Goal: Find specific page/section: Find specific page/section

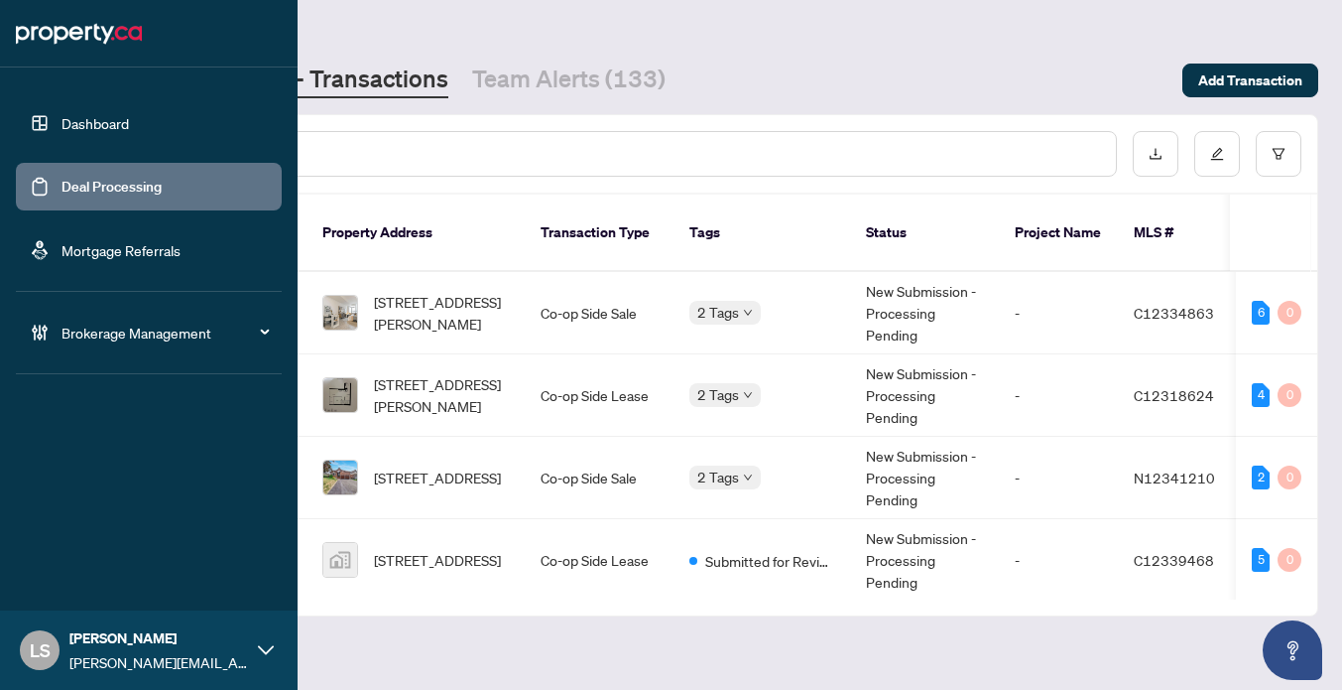
click at [62, 194] on link "Deal Processing" at bounding box center [112, 187] width 100 height 18
click at [110, 123] on link "Dashboard" at bounding box center [95, 123] width 67 height 18
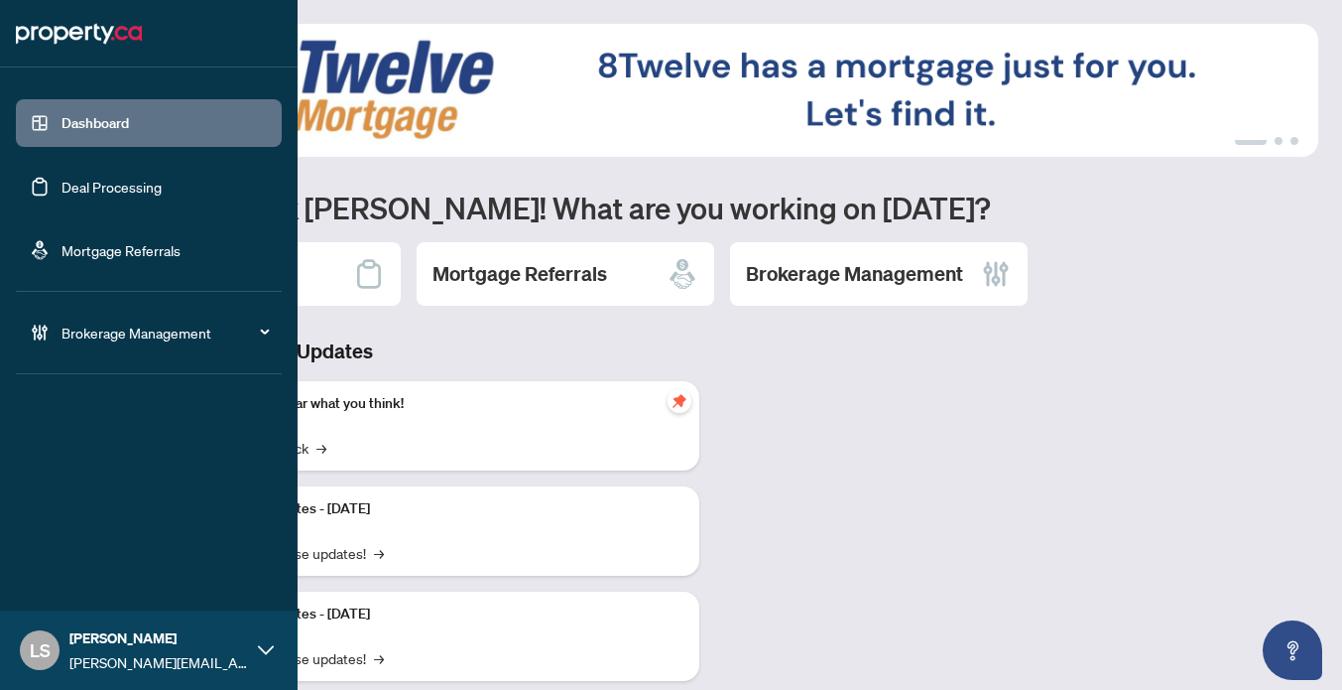
click at [72, 116] on link "Dashboard" at bounding box center [95, 123] width 67 height 18
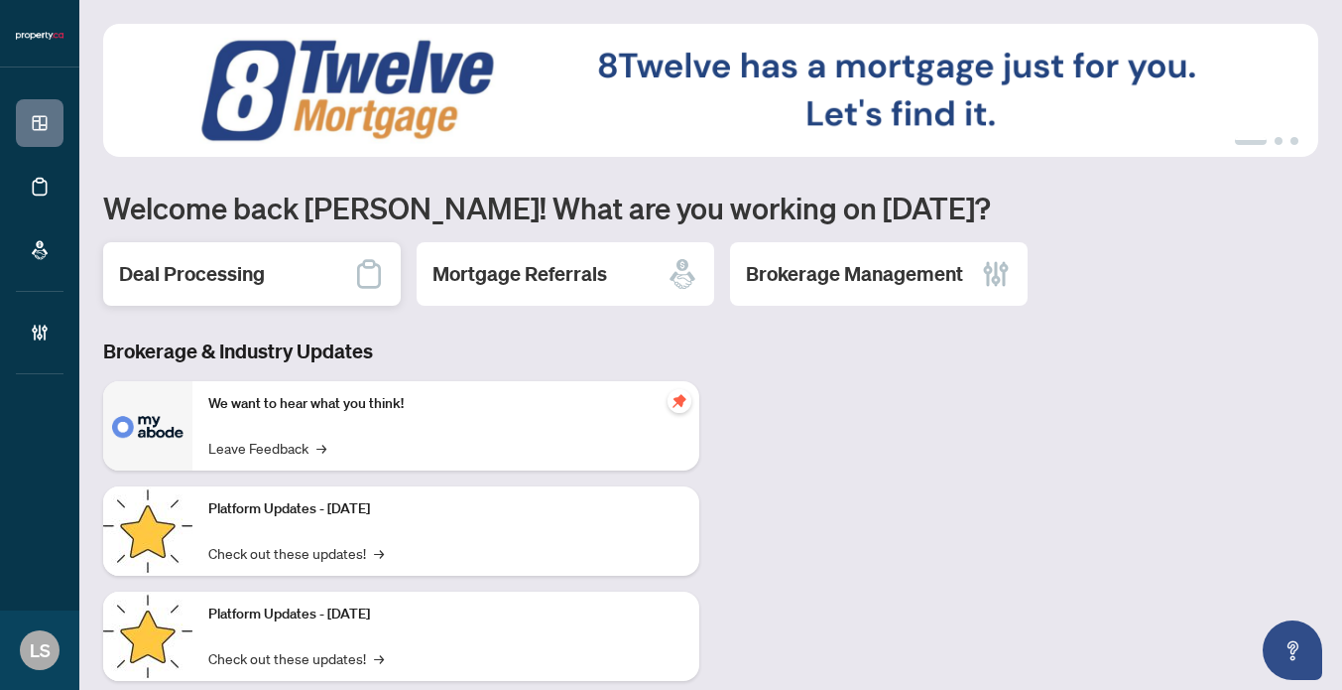
click at [215, 267] on h2 "Deal Processing" at bounding box center [192, 274] width 146 height 28
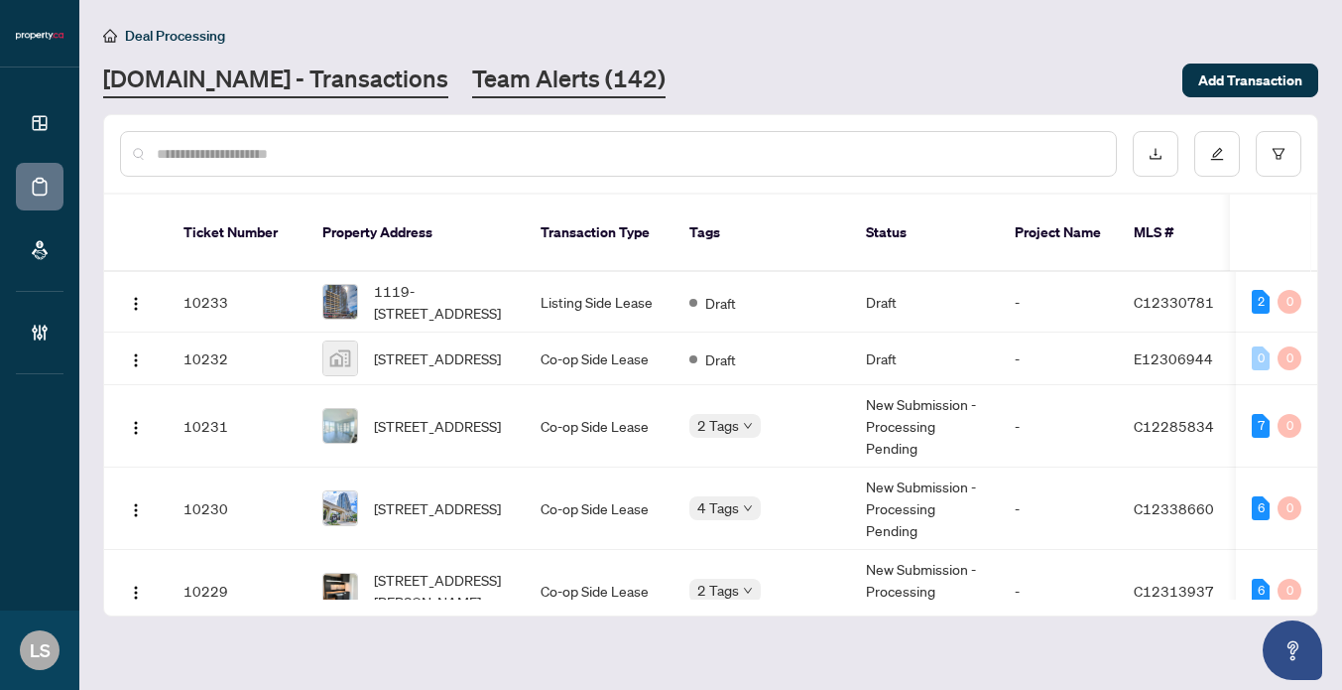
click at [506, 86] on link "Team Alerts (142)" at bounding box center [568, 81] width 193 height 36
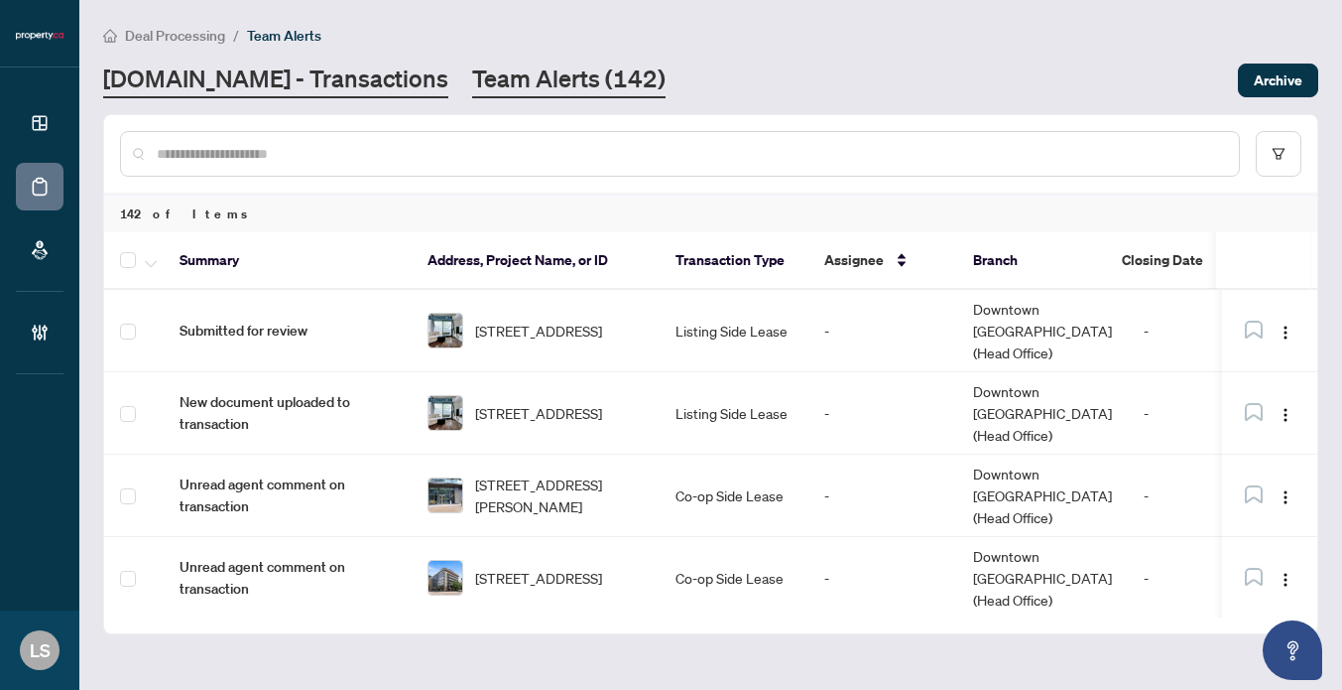
click at [286, 89] on link "[DOMAIN_NAME] - Transactions" at bounding box center [275, 81] width 345 height 36
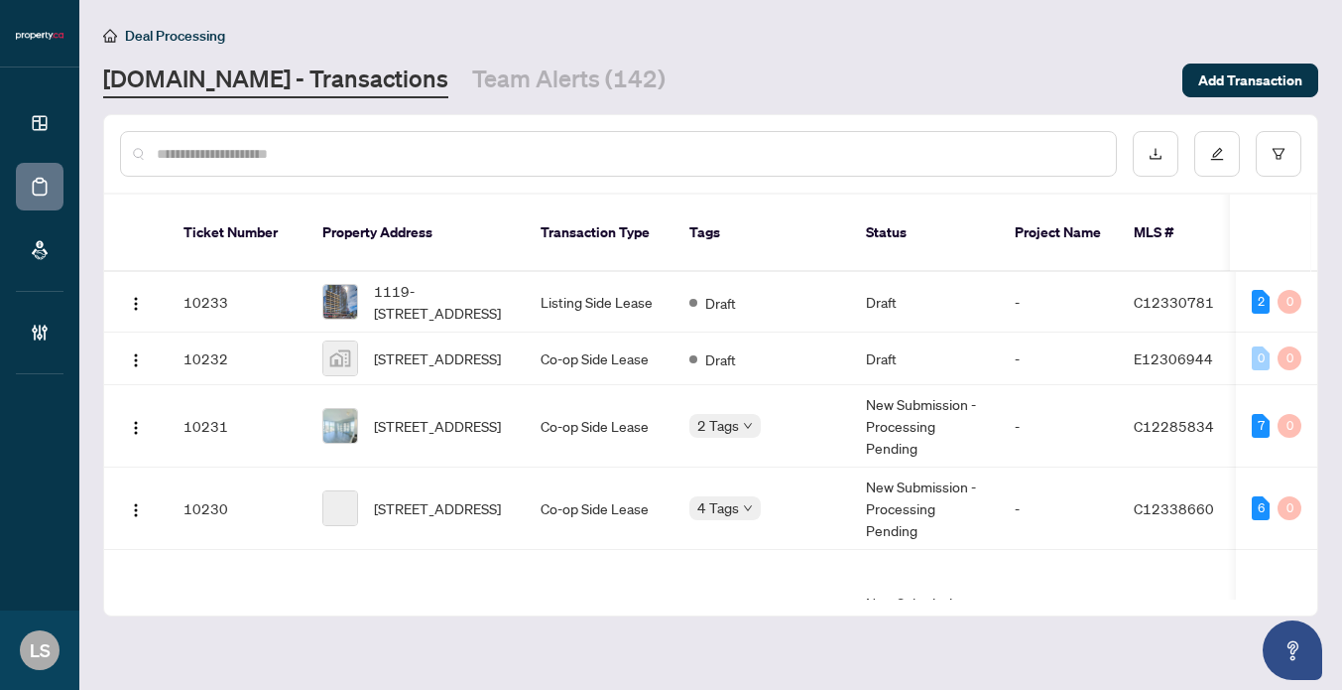
click at [272, 158] on input "text" at bounding box center [629, 154] width 944 height 22
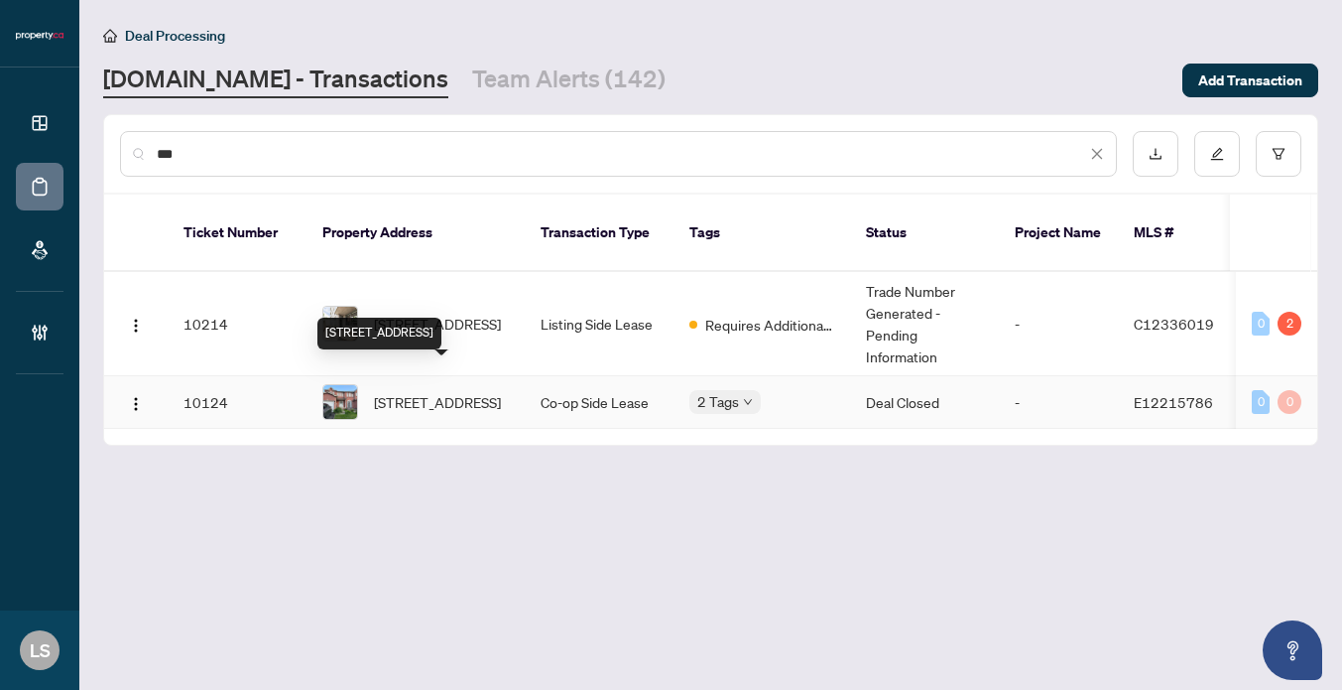
type input "***"
click at [451, 391] on span "[STREET_ADDRESS]" at bounding box center [437, 402] width 127 height 22
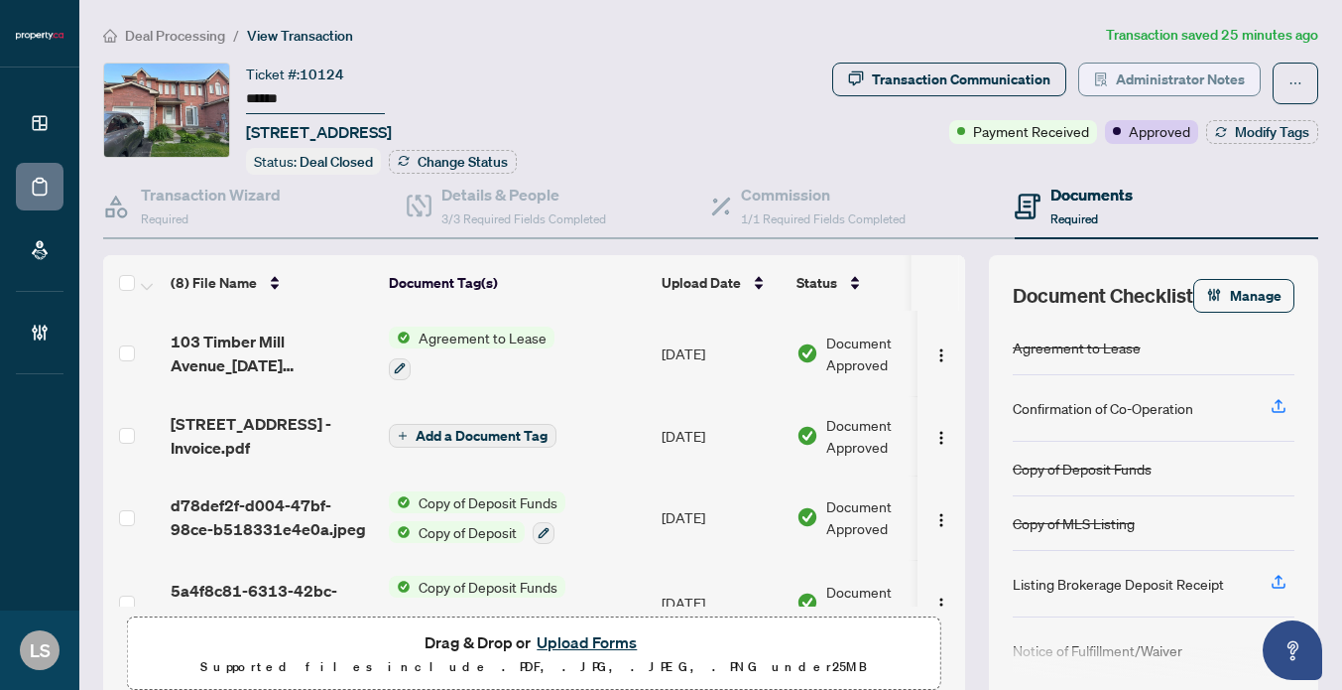
click at [1189, 78] on span "Administrator Notes" at bounding box center [1180, 80] width 129 height 32
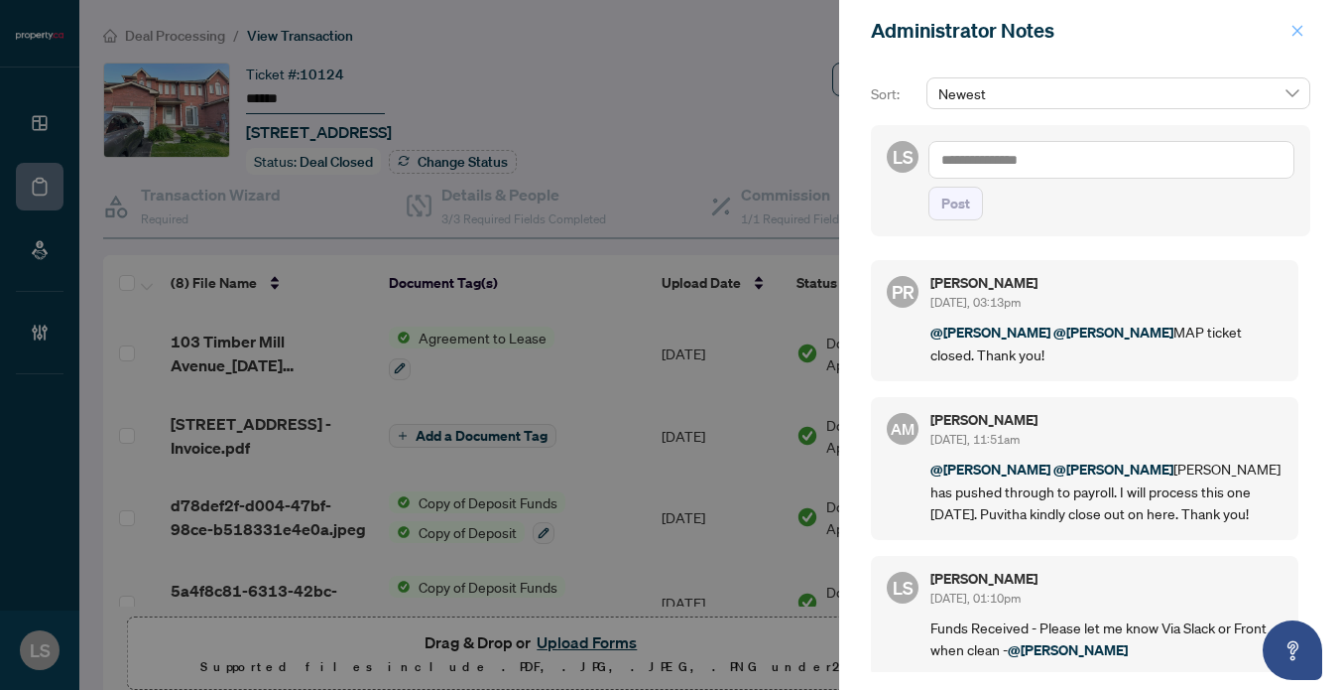
click at [1294, 36] on icon "close" at bounding box center [1298, 30] width 11 height 11
